Goal: Transaction & Acquisition: Purchase product/service

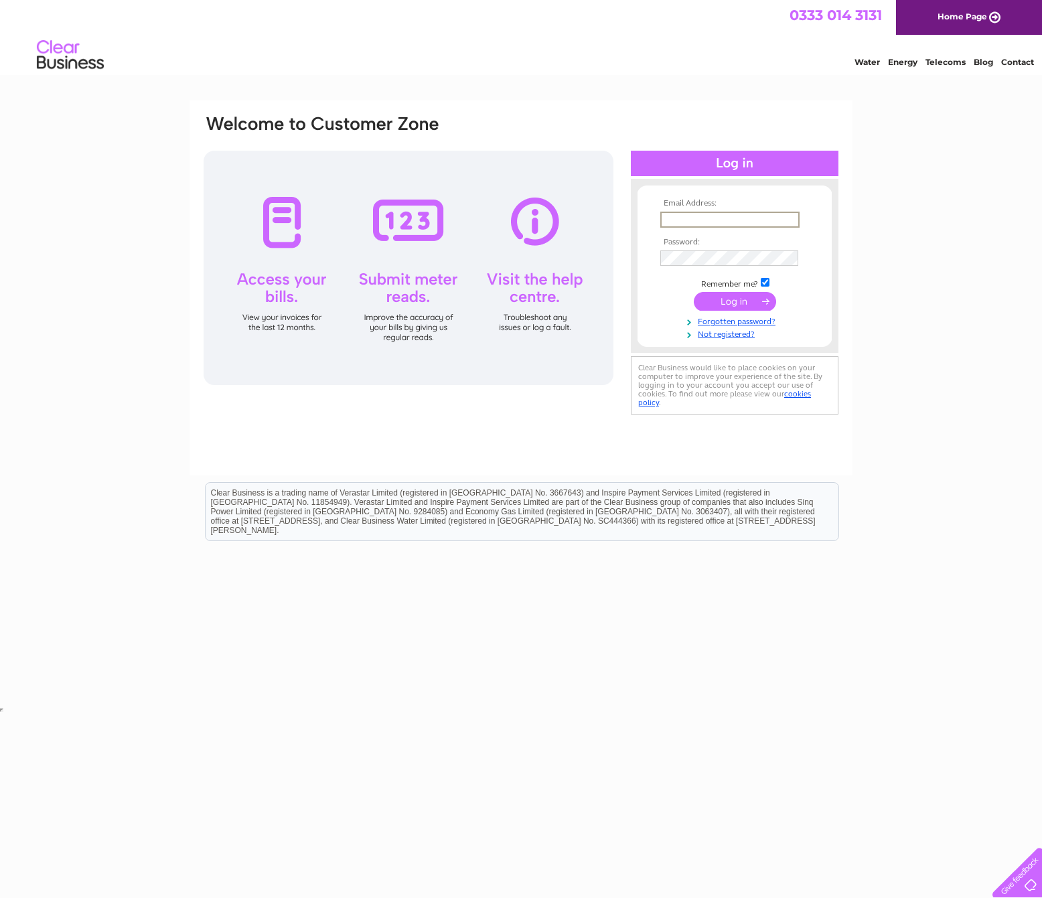
type input "[PERSON_NAME][EMAIL_ADDRESS][DOMAIN_NAME]"
click at [737, 296] on input "submit" at bounding box center [735, 301] width 82 height 19
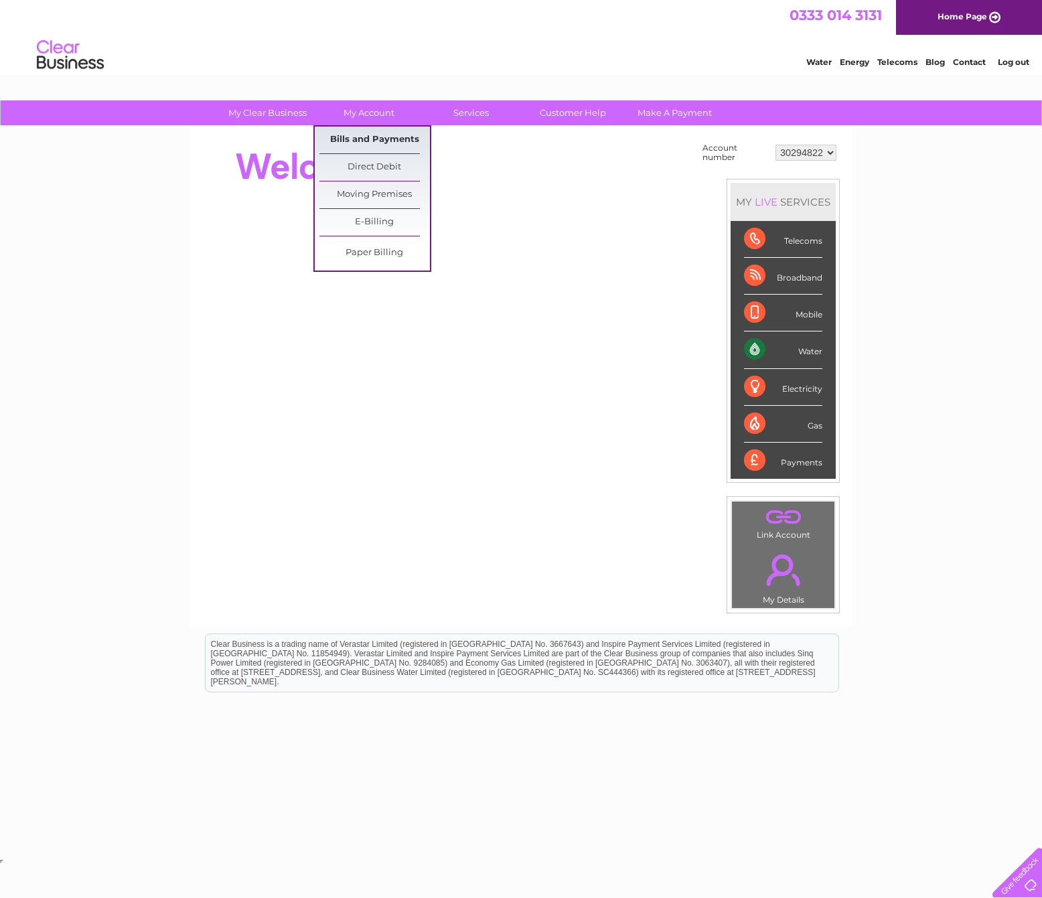
click at [368, 137] on link "Bills and Payments" at bounding box center [374, 140] width 111 height 27
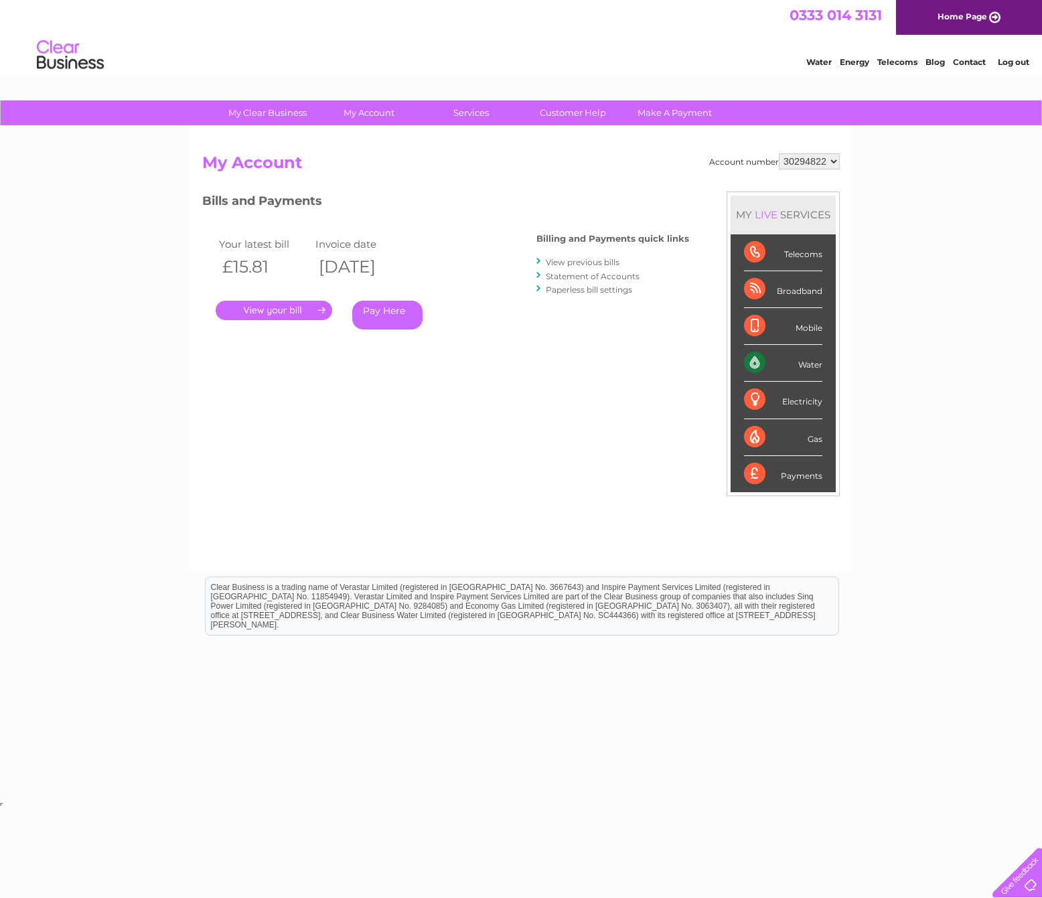
click at [388, 310] on link "Pay Here" at bounding box center [387, 315] width 70 height 29
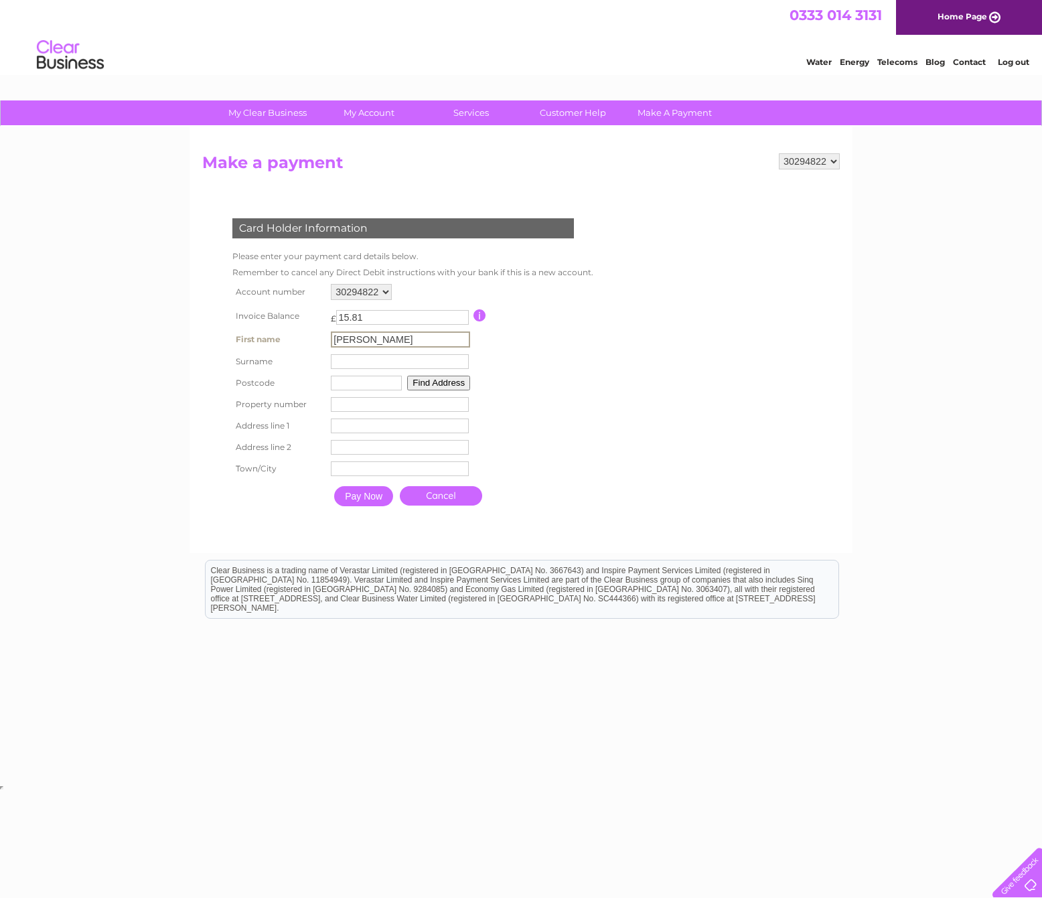
drag, startPoint x: 340, startPoint y: 338, endPoint x: 344, endPoint y: 366, distance: 27.8
click at [339, 339] on input "sallyAnn" at bounding box center [400, 340] width 139 height 16
type input "SallyAnn"
type input "Provan"
type input "EH1 3NT"
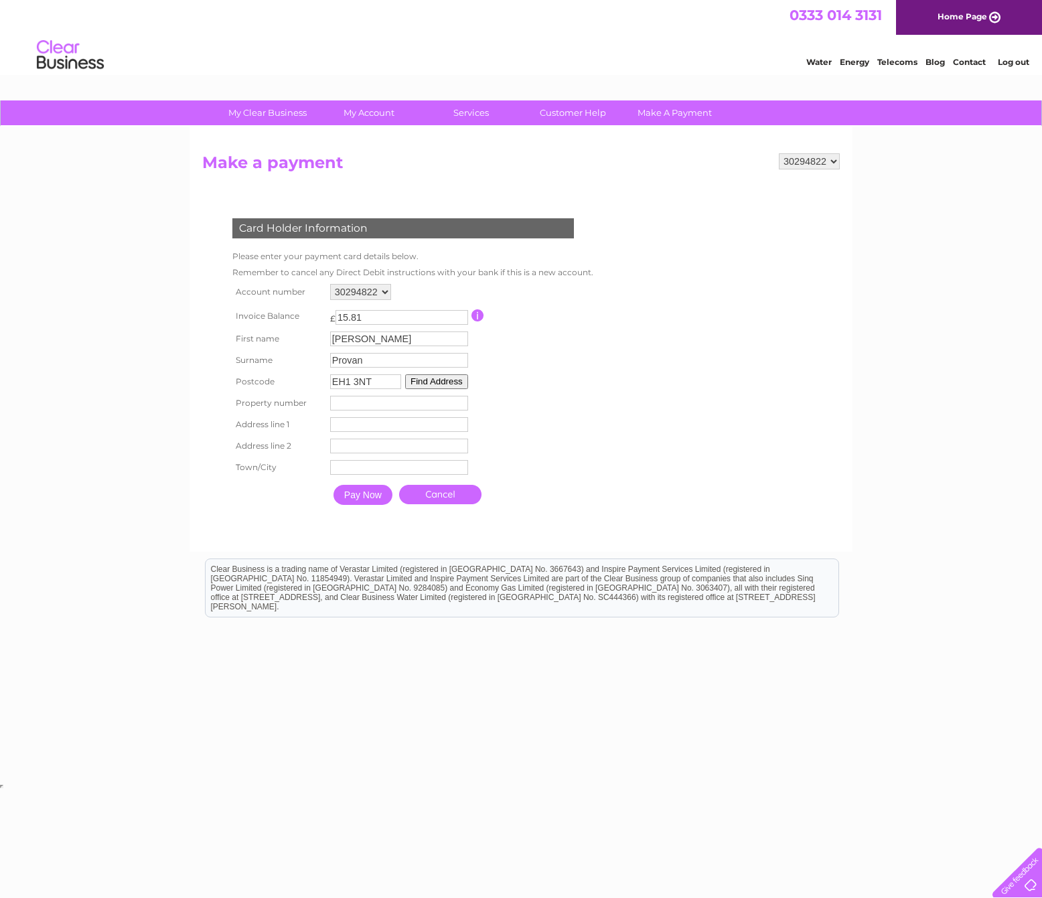
click at [354, 403] on input "number" at bounding box center [399, 403] width 138 height 15
type input "9"
click at [341, 430] on input "gayfield square" at bounding box center [400, 425] width 139 height 16
drag, startPoint x: 378, startPoint y: 429, endPoint x: 381, endPoint y: 438, distance: 9.8
click at [378, 431] on input "Gayfield square" at bounding box center [400, 425] width 139 height 16
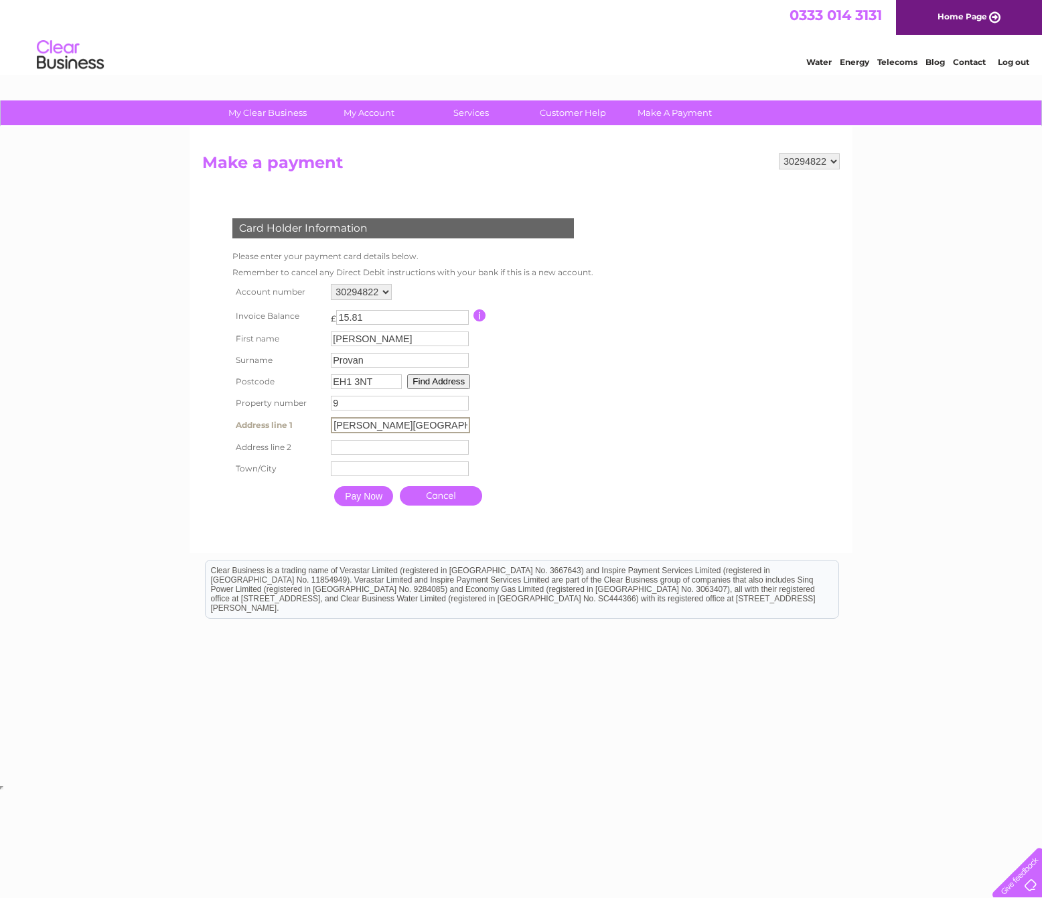
drag, startPoint x: 407, startPoint y: 425, endPoint x: 338, endPoint y: 426, distance: 69.0
click at [332, 426] on td "Gayfield Square Address Line One" at bounding box center [401, 425] width 146 height 23
type input "Gayfield Square"
type input "1st Floor 1"
type input "Edinburgh"
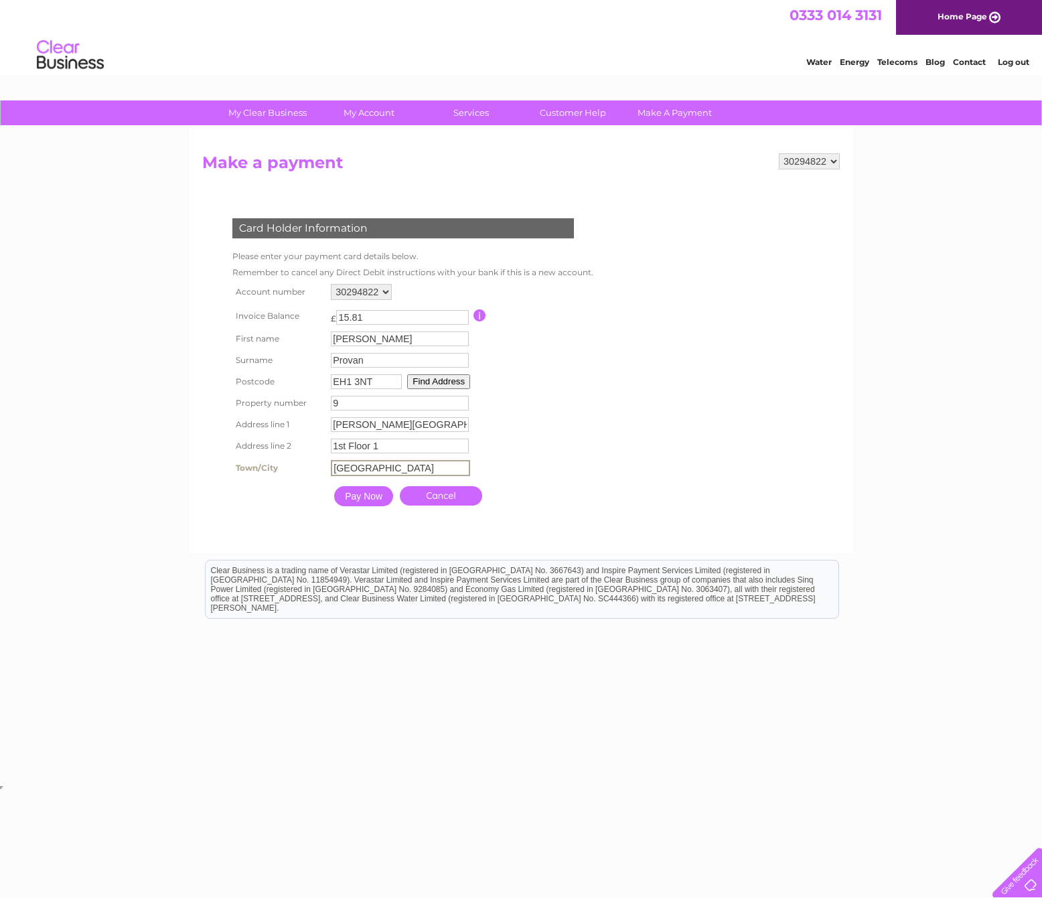
click at [356, 497] on input "Pay Now" at bounding box center [363, 496] width 59 height 20
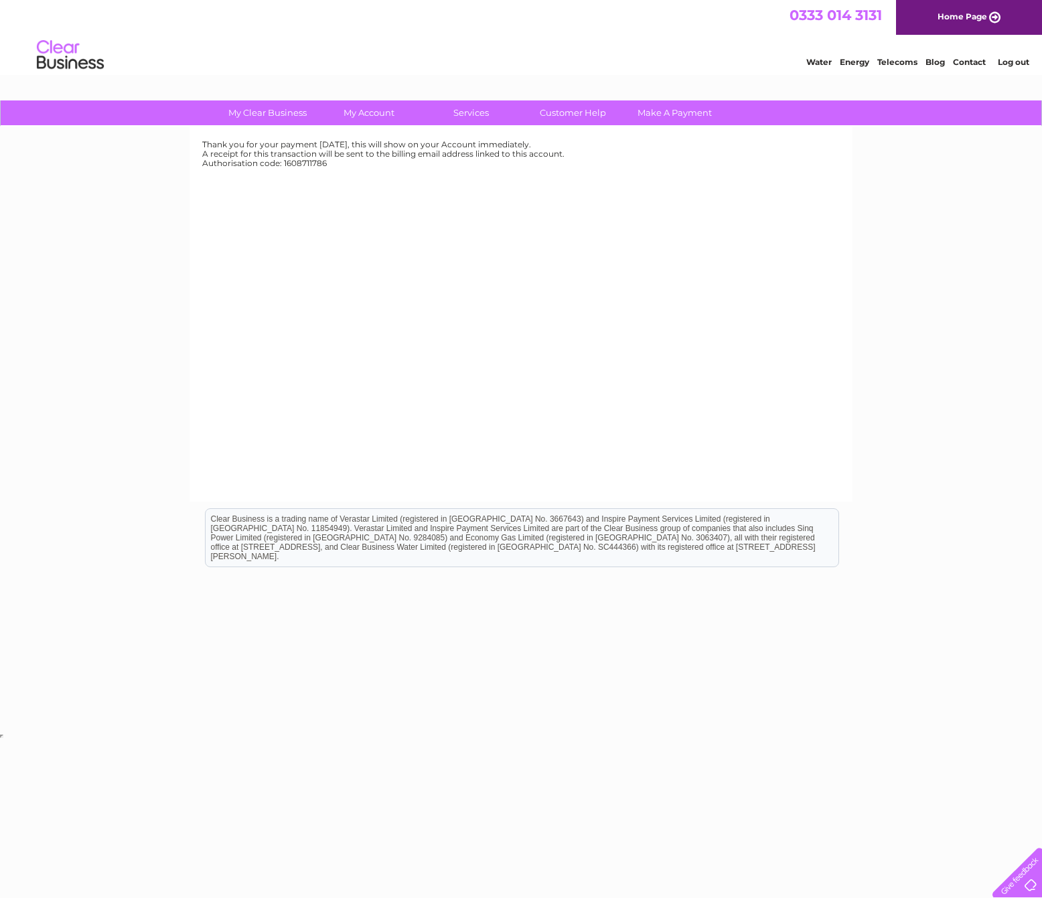
drag, startPoint x: 1012, startPoint y: 62, endPoint x: 934, endPoint y: 82, distance: 80.3
click at [1011, 63] on link "Log out" at bounding box center [1013, 62] width 31 height 10
